Goal: Task Accomplishment & Management: Manage account settings

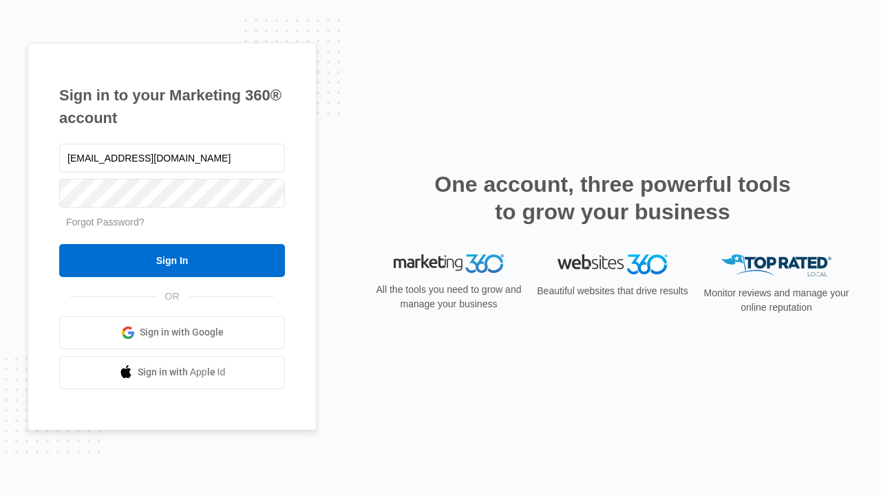
type input "dankie614@gmail.com"
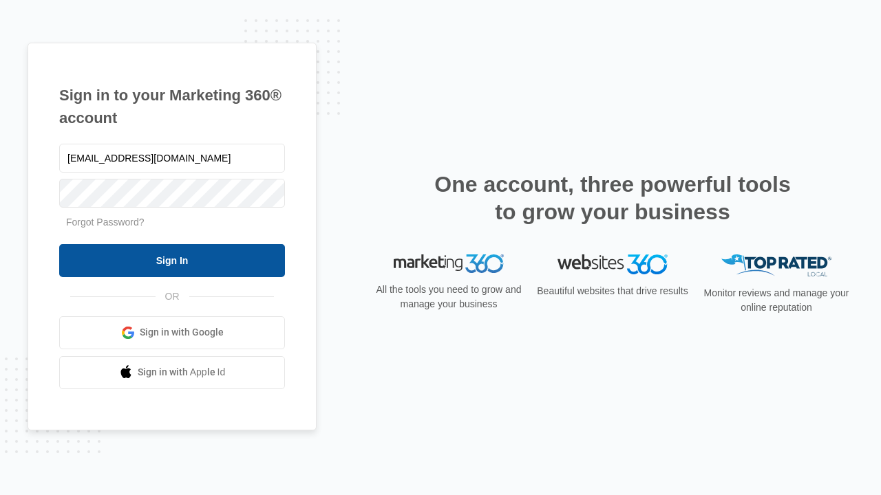
click at [172, 260] on input "Sign In" at bounding box center [172, 260] width 226 height 33
